Goal: Find specific page/section: Find specific page/section

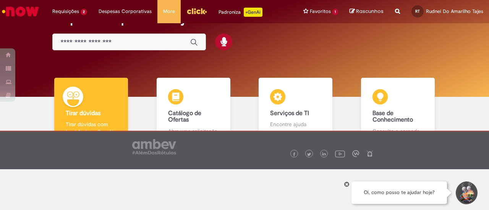
scroll to position [42, 0]
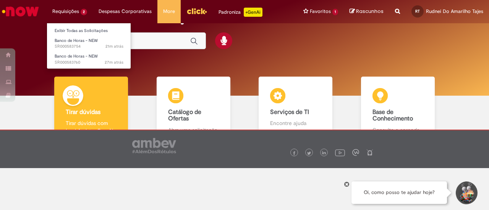
click at [65, 14] on li "Requisições 2 Exibir Todas as Solicitações Banco de Horas - NEW 21m atrás 21 mi…" at bounding box center [70, 11] width 46 height 23
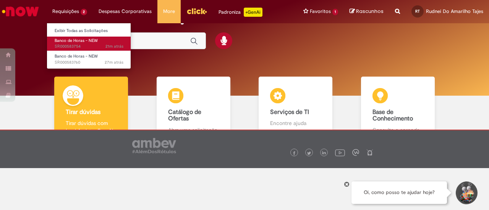
click at [71, 41] on span "Banco de Horas - NEW" at bounding box center [76, 41] width 43 height 6
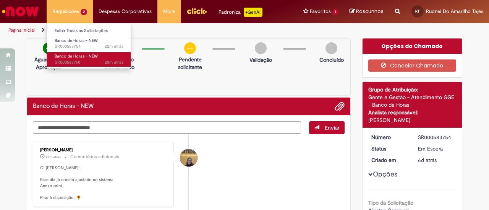
click at [70, 58] on span "Banco de Horas - NEW" at bounding box center [76, 56] width 43 height 6
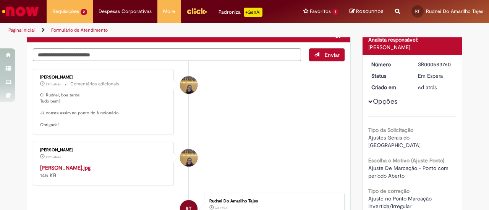
scroll to position [73, 0]
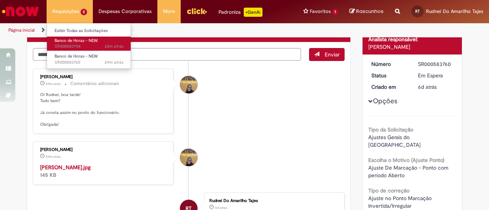
click at [68, 44] on span "22m atrás 22 minutos atrás SR000583754" at bounding box center [89, 47] width 69 height 6
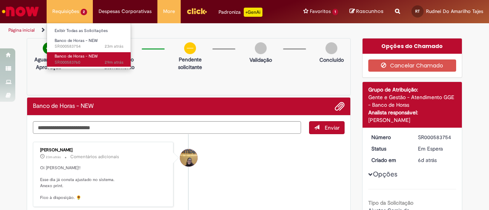
click at [73, 55] on span "Banco de Horas - NEW" at bounding box center [76, 56] width 43 height 6
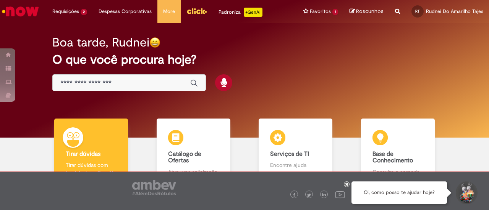
click at [299, 65] on h2 "O que você procura hoje?" at bounding box center [244, 59] width 384 height 13
